Goal: Information Seeking & Learning: Learn about a topic

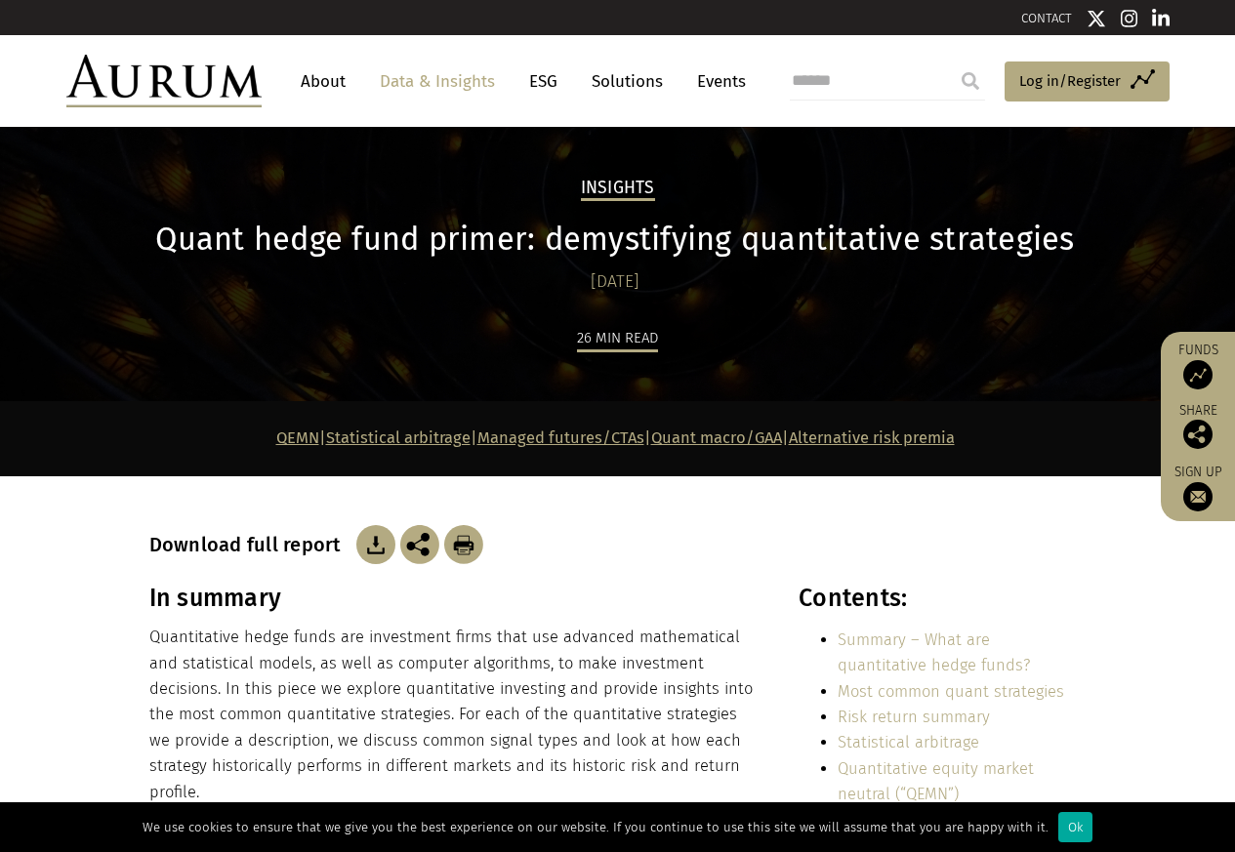
click at [301, 381] on div "26 min read" at bounding box center [617, 363] width 937 height 76
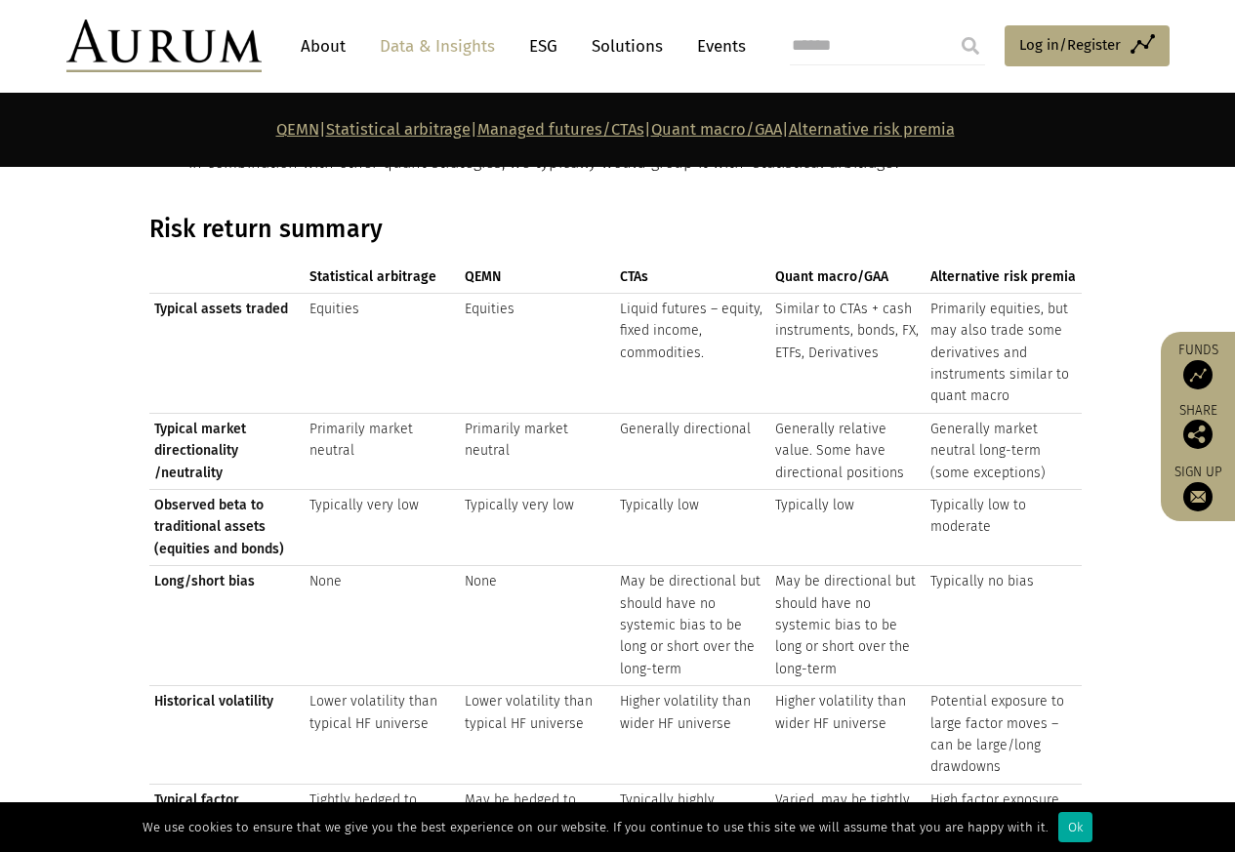
scroll to position [2226, 0]
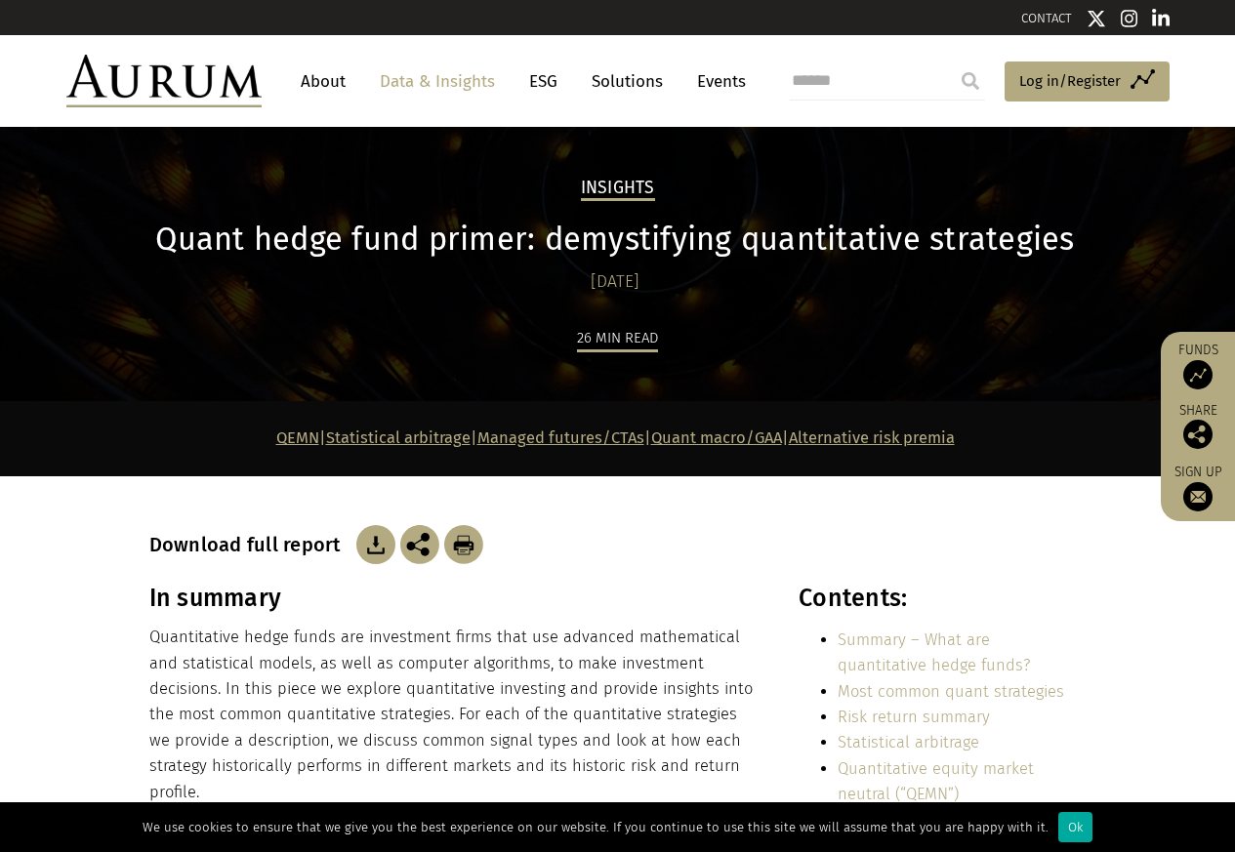
click at [373, 303] on div "Insights Quant hedge fund primer: demystifying quantitative strategies [DATE] 2…" at bounding box center [618, 289] width 976 height 226
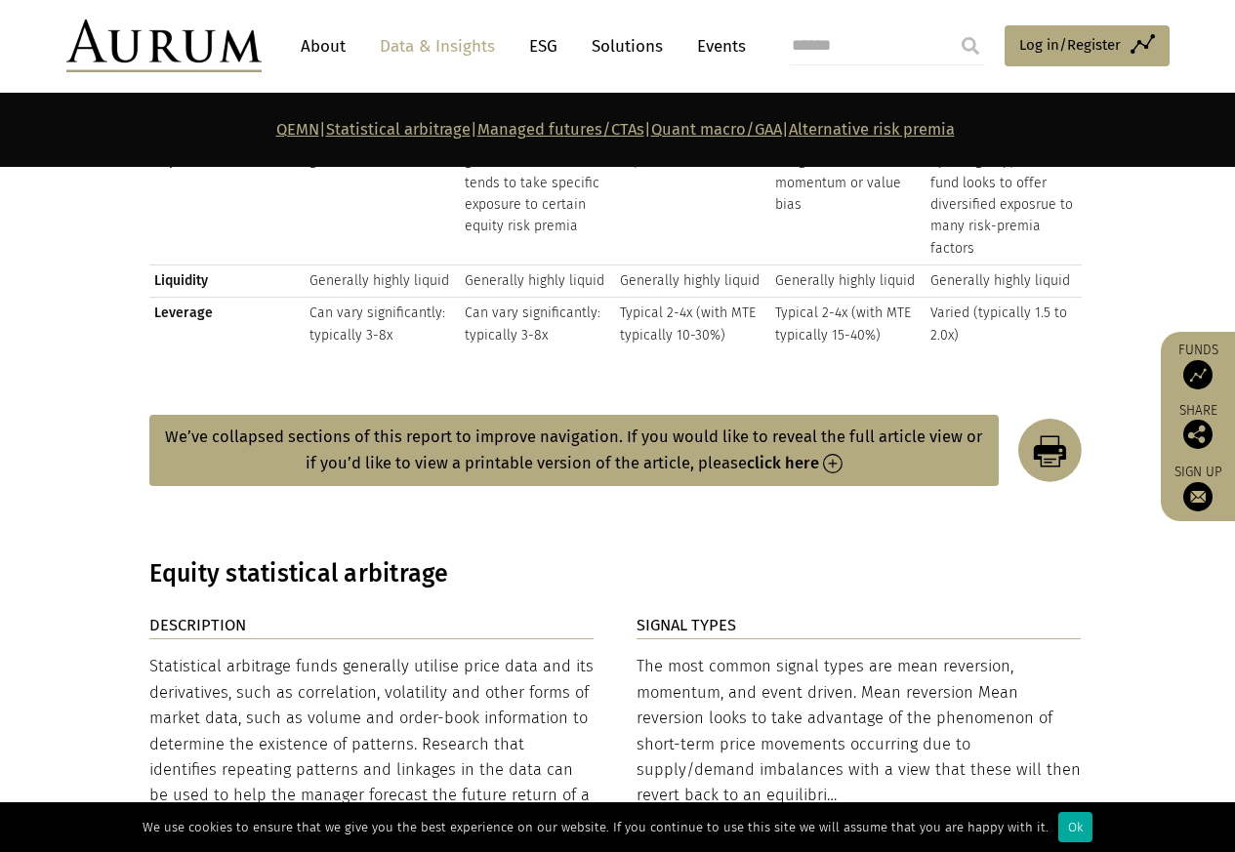
scroll to position [3398, 0]
